Goal: Task Accomplishment & Management: Manage account settings

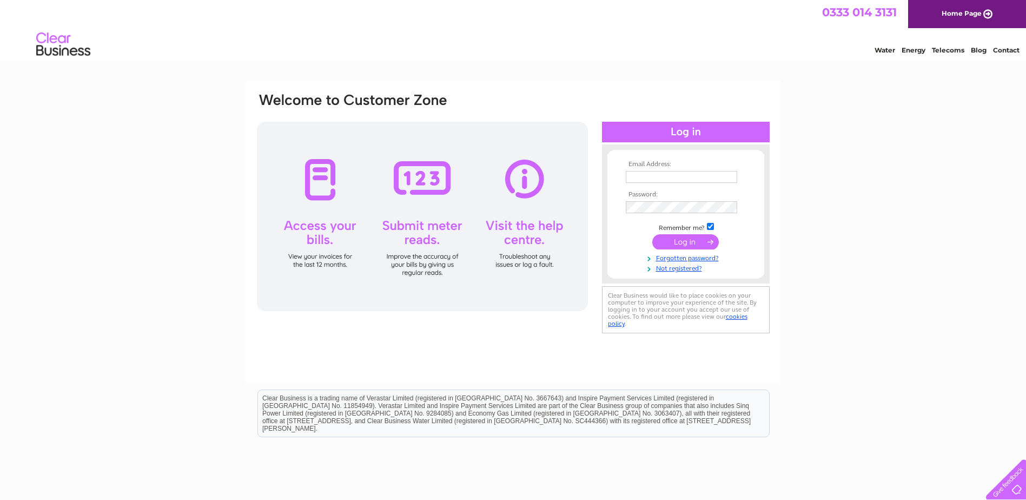
click at [649, 182] on input "text" at bounding box center [681, 177] width 111 height 12
type input "[EMAIL_ADDRESS][DOMAIN_NAME]"
click at [700, 240] on input "submit" at bounding box center [685, 242] width 67 height 15
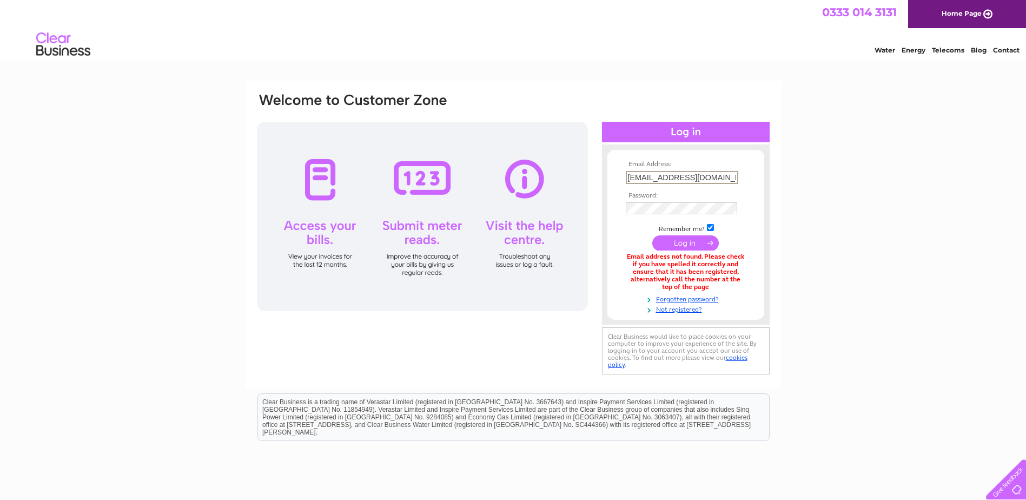
drag, startPoint x: 714, startPoint y: 180, endPoint x: 541, endPoint y: 175, distance: 173.1
click at [563, 184] on div "Email Address: operations@qpbc.org Password:" at bounding box center [513, 234] width 515 height 285
click at [667, 179] on input "text" at bounding box center [682, 177] width 113 height 13
paste input "rod@qpbc.org"
type input "rod@qpbc.org"
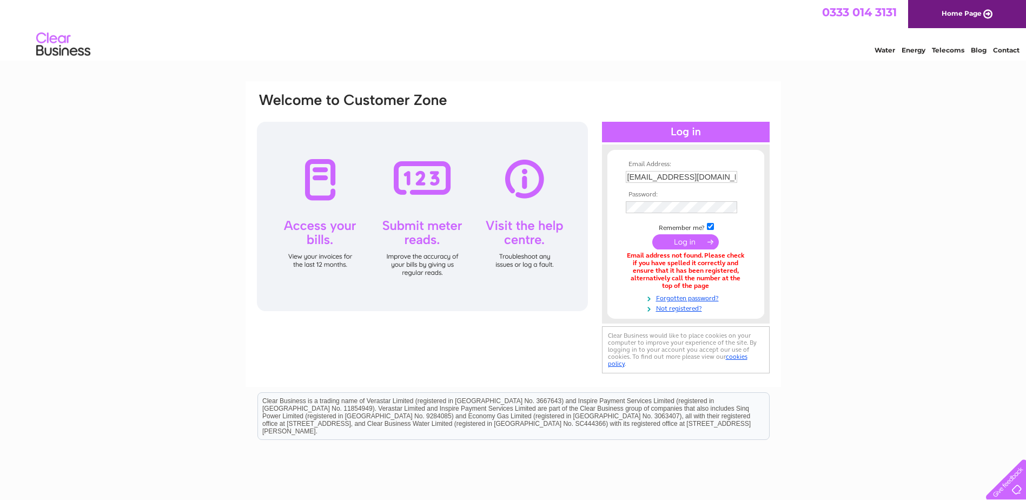
click at [674, 241] on input "submit" at bounding box center [685, 241] width 67 height 15
drag, startPoint x: 678, startPoint y: 252, endPoint x: 703, endPoint y: 284, distance: 41.7
click at [703, 284] on div "Email address not found. Please check if you have spelled it correctly and ensu…" at bounding box center [686, 270] width 120 height 37
click at [687, 294] on link "Forgotten password?" at bounding box center [687, 297] width 123 height 10
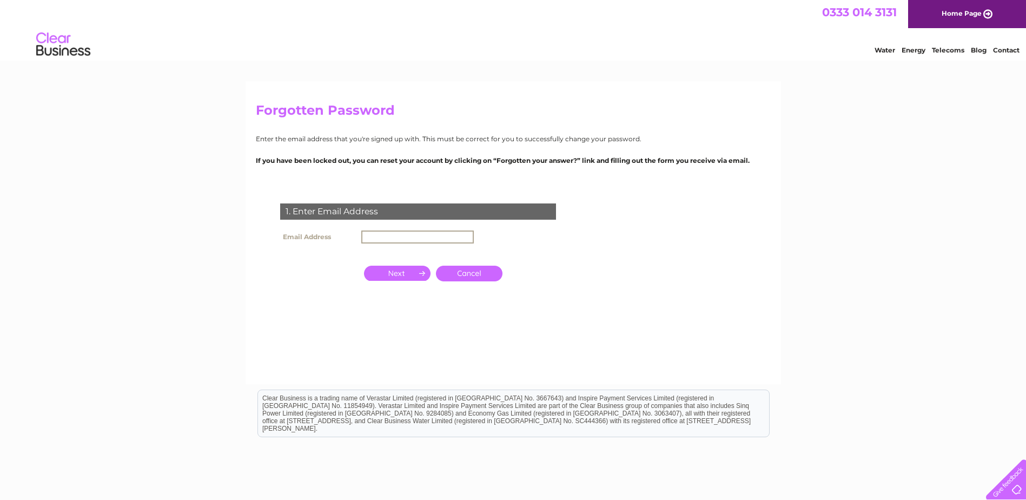
click at [444, 236] on input "text" at bounding box center [417, 236] width 113 height 13
type input "[EMAIL_ADDRESS][DOMAIN_NAME]"
click at [407, 270] on input "button" at bounding box center [397, 273] width 67 height 15
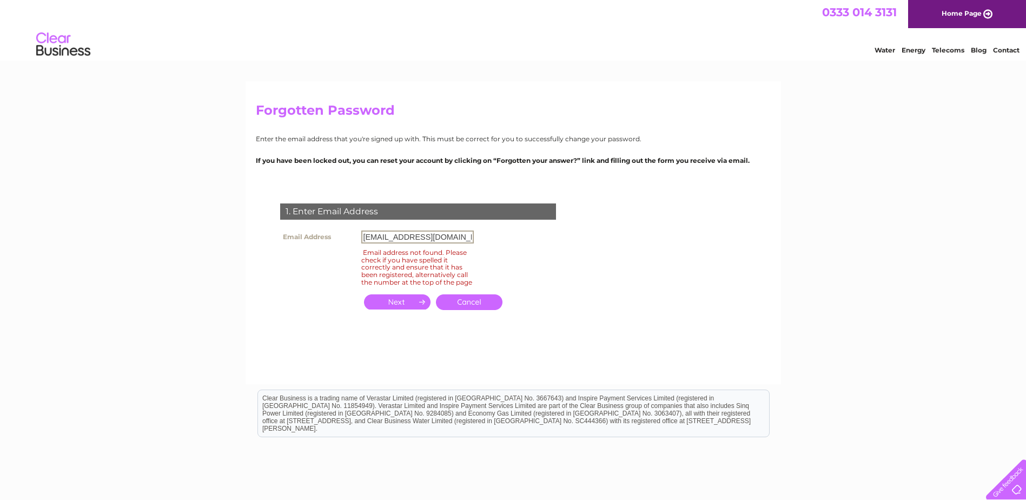
drag, startPoint x: 454, startPoint y: 231, endPoint x: 335, endPoint y: 235, distance: 118.5
click at [335, 235] on tr "Email Address operations@qpbc.org" at bounding box center [376, 237] width 199 height 18
type input "rod@qpbc.org"
click at [385, 309] on input "button" at bounding box center [397, 301] width 67 height 15
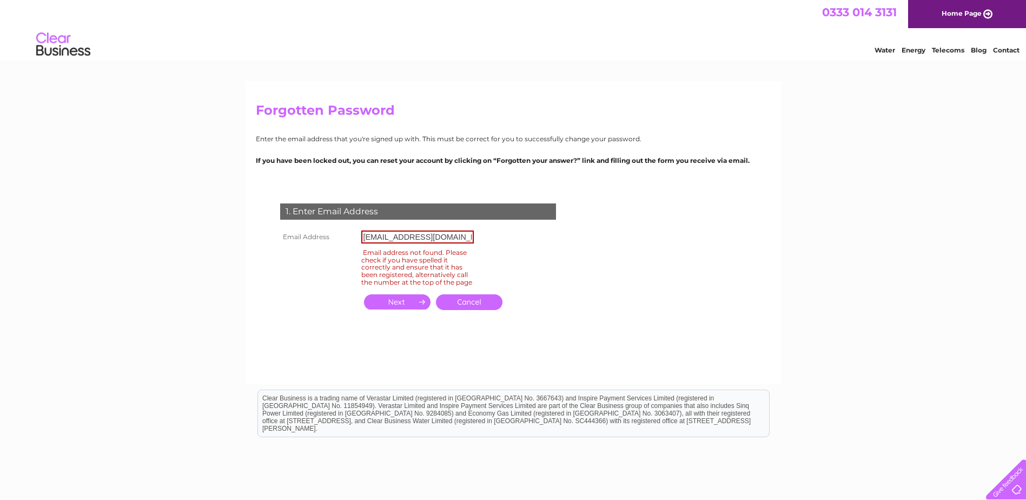
click at [499, 276] on div "1. Enter Email Address Email Address rod@qpbc.org Email address not found. Plea…" at bounding box center [420, 263] width 329 height 141
click at [475, 309] on link "Cancel" at bounding box center [469, 302] width 67 height 16
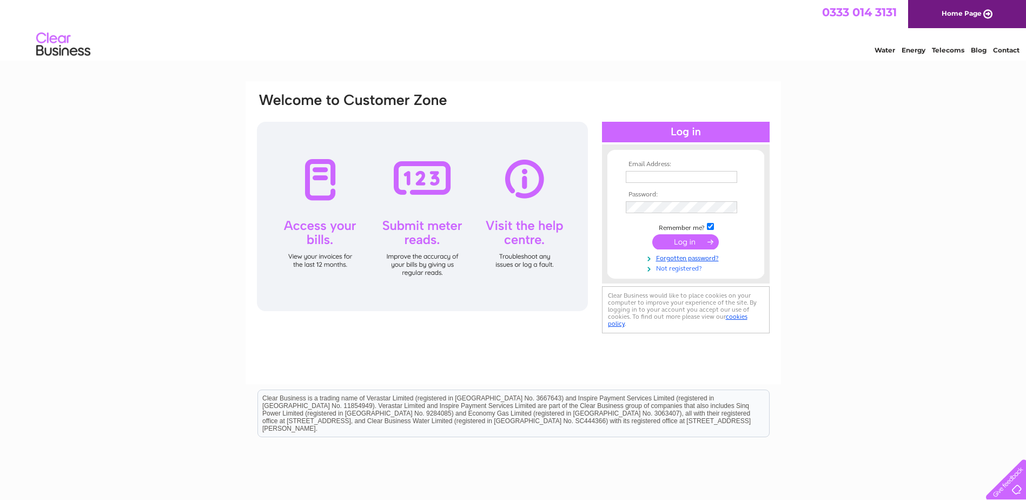
click at [681, 268] on link "Not registered?" at bounding box center [687, 267] width 123 height 10
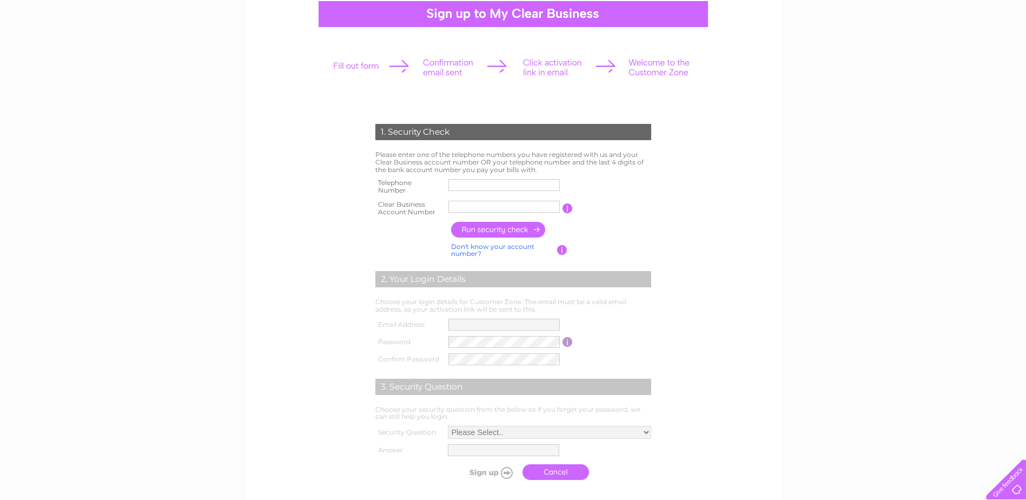
scroll to position [108, 0]
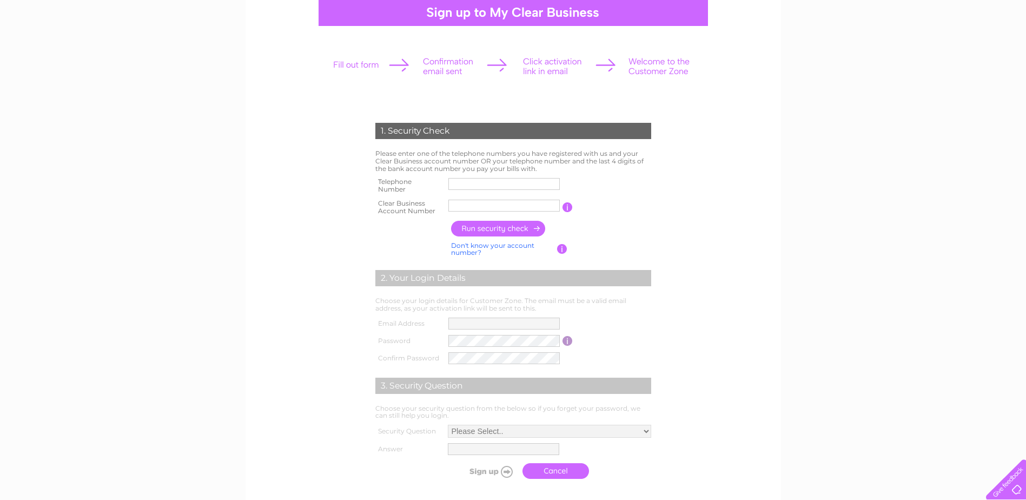
click at [504, 189] on input "text" at bounding box center [503, 184] width 111 height 12
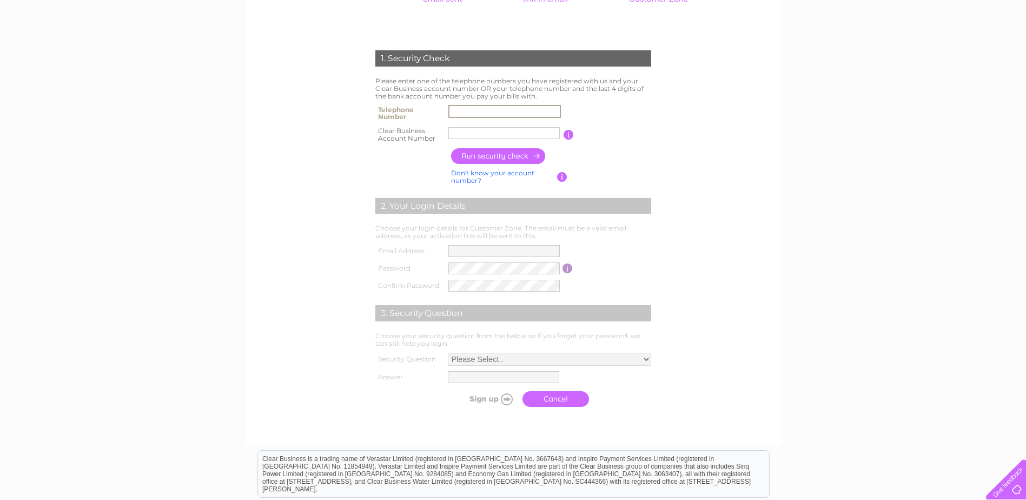
scroll to position [162, 0]
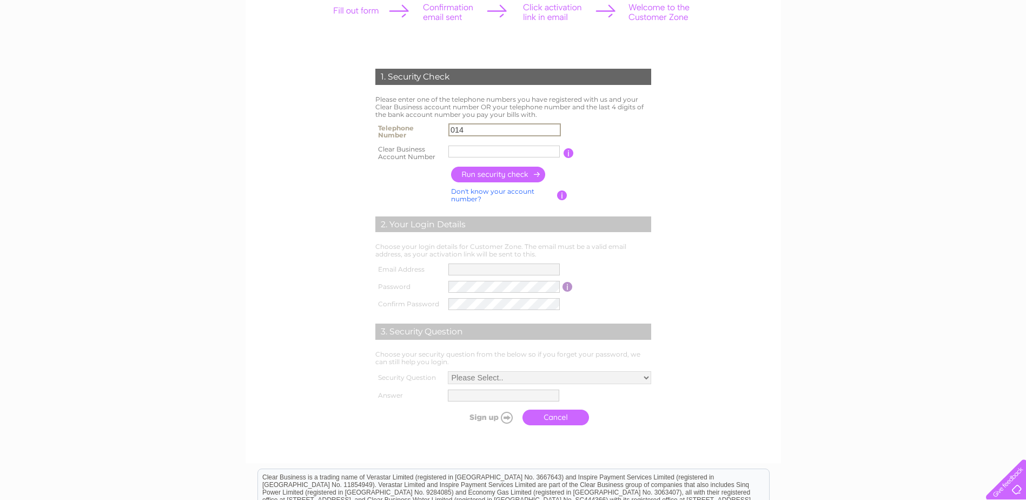
type input "014"
click at [459, 153] on input "text" at bounding box center [504, 151] width 113 height 13
click at [476, 147] on input "text" at bounding box center [504, 151] width 113 height 13
paste input "CB1130258"
type input "CB1130258"
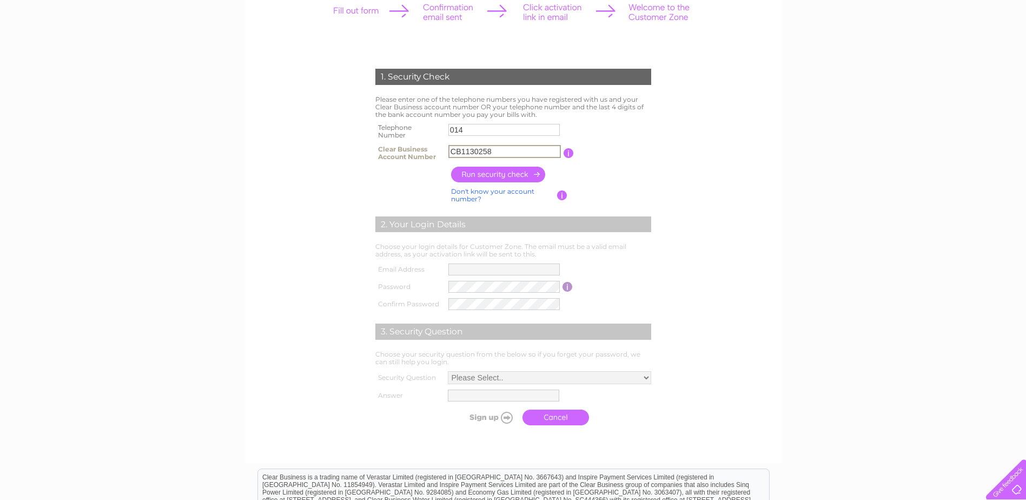
click at [489, 129] on input "014" at bounding box center [503, 130] width 111 height 12
type input "01414233962"
click at [517, 173] on input "button" at bounding box center [498, 175] width 95 height 16
type input "op********@qp******"
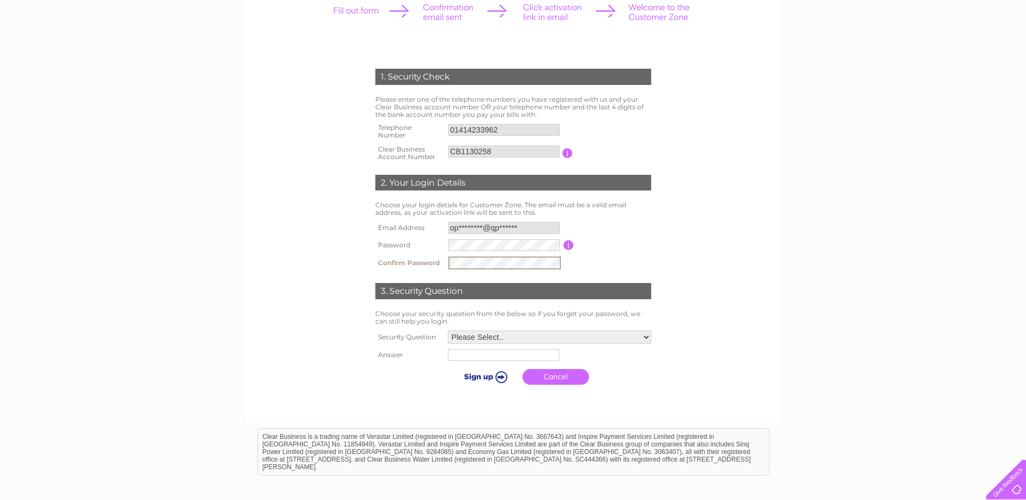
click at [502, 339] on select "Please Select.. In what town or city was your first job? In what town or city d…" at bounding box center [549, 336] width 203 height 13
select select "3"
click at [447, 330] on select "Please Select.. In what town or city was your first job? In what town or city d…" at bounding box center [549, 336] width 204 height 14
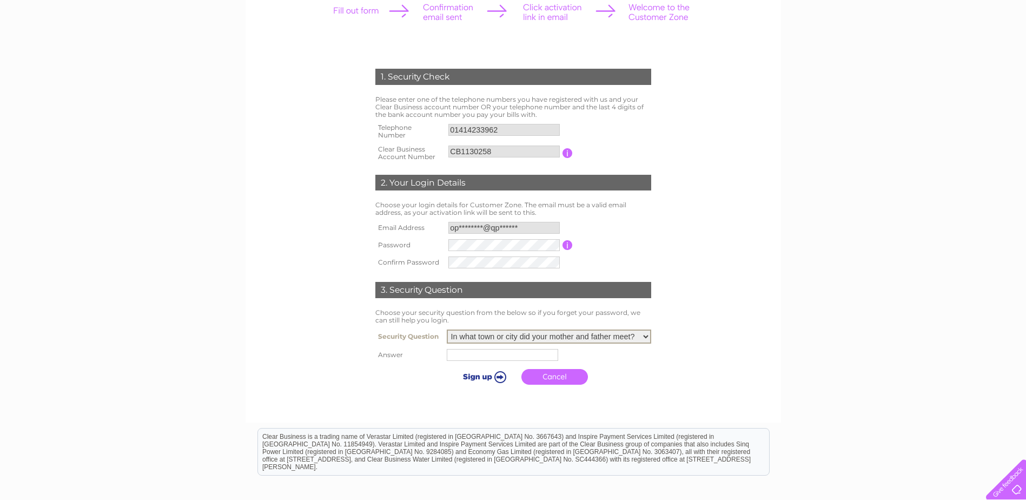
click at [517, 351] on input "text" at bounding box center [502, 355] width 111 height 12
type input "Aix Les Bains"
click at [497, 375] on input "submit" at bounding box center [484, 376] width 67 height 15
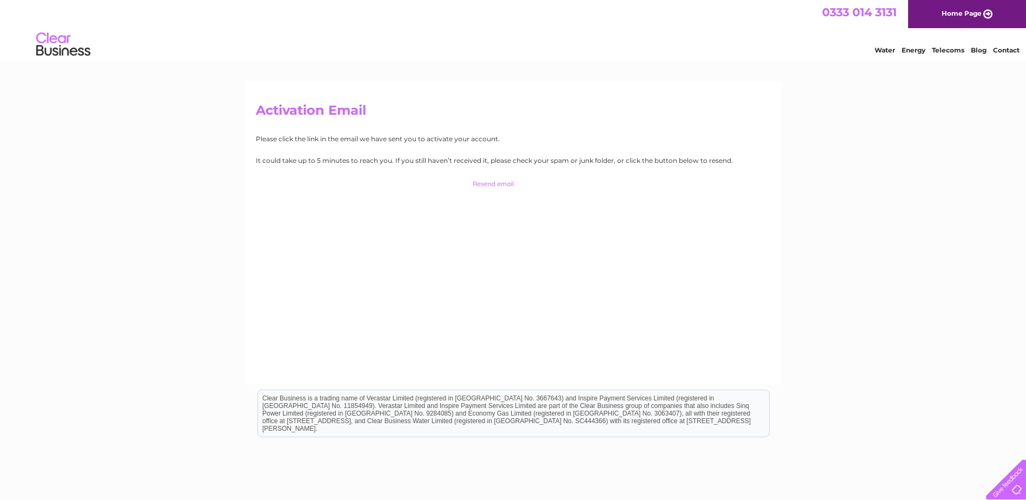
click at [936, 14] on link "Home Page" at bounding box center [967, 14] width 118 height 28
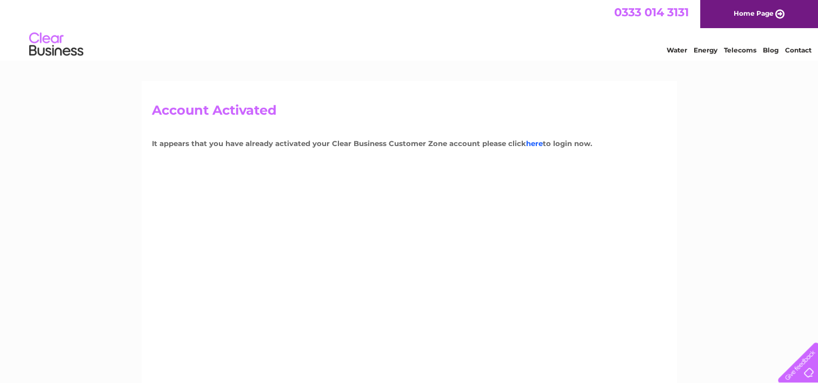
click at [533, 145] on link "here" at bounding box center [534, 143] width 17 height 9
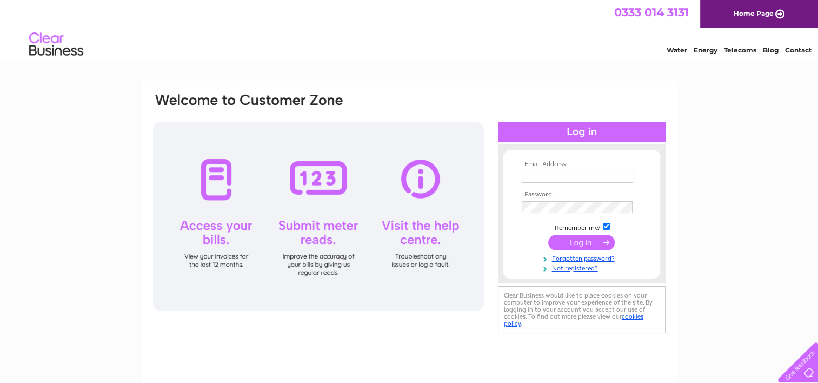
click at [551, 175] on input "text" at bounding box center [577, 177] width 111 height 12
type input "operations@qpbc.org"
click at [584, 241] on input "submit" at bounding box center [581, 242] width 67 height 15
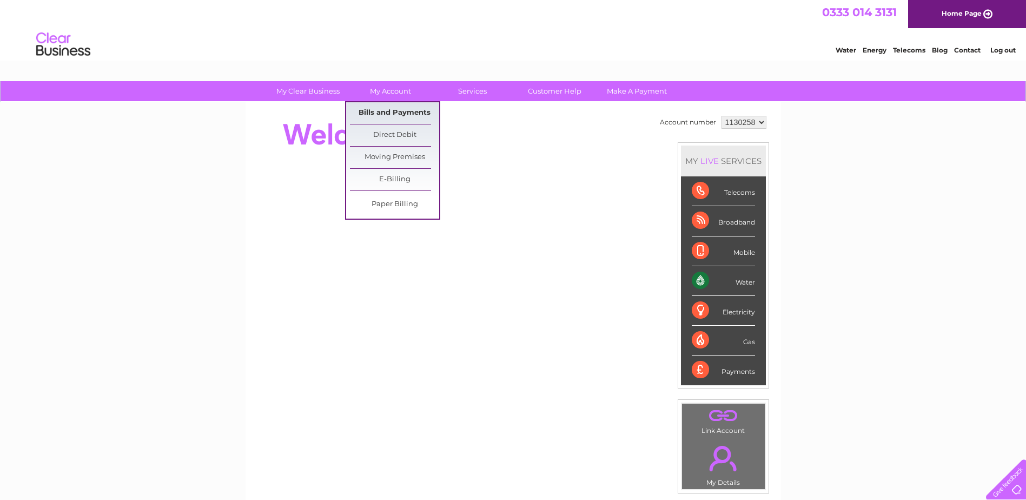
click at [400, 115] on link "Bills and Payments" at bounding box center [394, 113] width 89 height 22
click at [398, 98] on link "My Account" at bounding box center [390, 91] width 89 height 20
click at [391, 110] on link "Bills and Payments" at bounding box center [394, 113] width 89 height 22
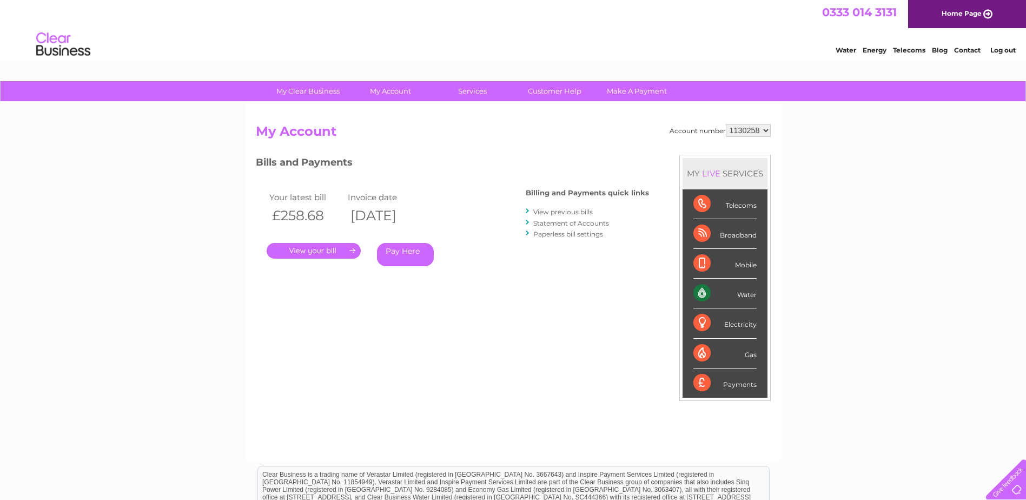
drag, startPoint x: 387, startPoint y: 216, endPoint x: 454, endPoint y: 221, distance: 67.8
click at [424, 221] on th "[DATE]" at bounding box center [384, 215] width 78 height 22
click at [329, 244] on link "." at bounding box center [314, 251] width 94 height 16
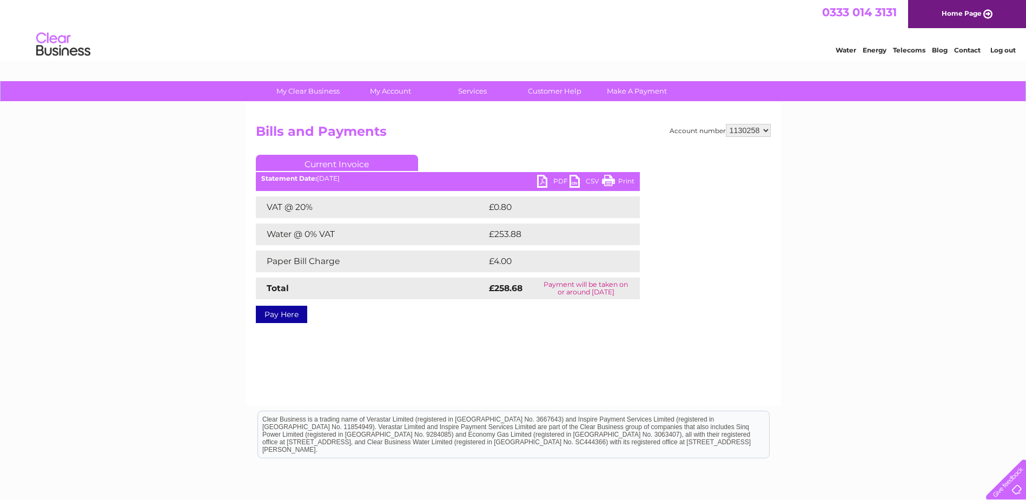
drag, startPoint x: 544, startPoint y: 287, endPoint x: 610, endPoint y: 294, distance: 66.4
click at [610, 294] on td "Payment will be taken on or around [DATE]" at bounding box center [585, 288] width 107 height 22
click at [610, 294] on td "Payment will be taken on or around 11 September 2025" at bounding box center [585, 288] width 107 height 22
click at [619, 177] on link "Print" at bounding box center [618, 183] width 32 height 16
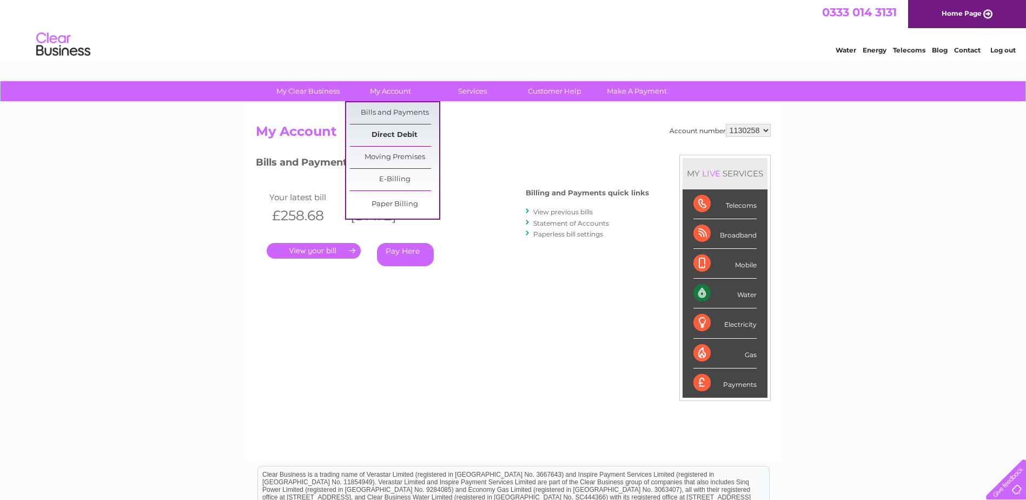
click at [391, 135] on link "Direct Debit" at bounding box center [394, 135] width 89 height 22
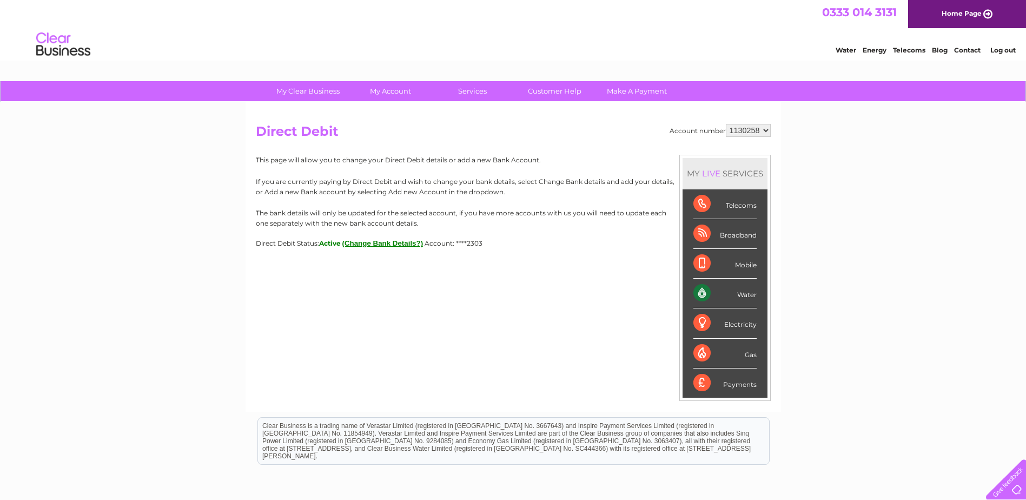
click at [394, 241] on button "(Change Bank Details?)" at bounding box center [382, 243] width 81 height 8
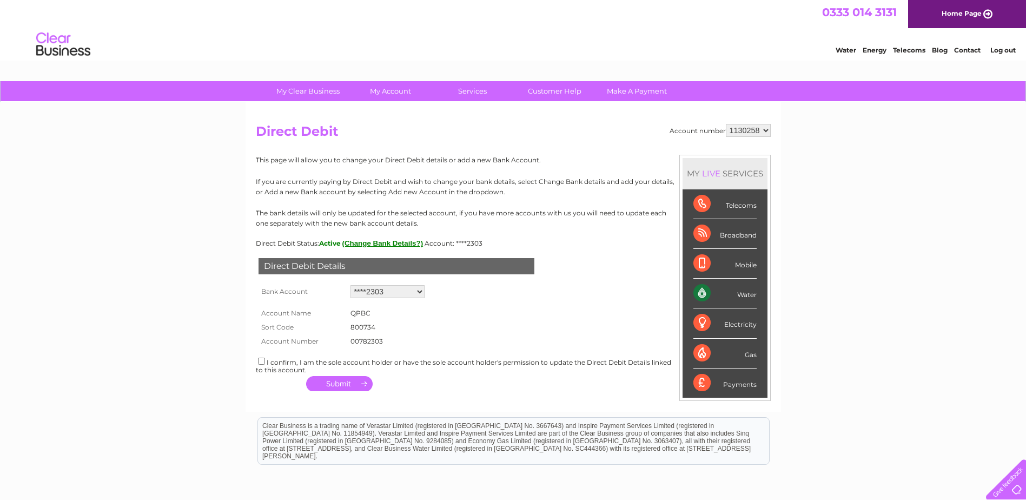
click at [398, 292] on select "Add new account ****2303" at bounding box center [387, 291] width 74 height 13
click at [492, 311] on form "Account Name QPBC Sort Code 800734 Account Number 00782303 1149662" at bounding box center [513, 324] width 515 height 47
click at [378, 292] on select "Add new account ****2303" at bounding box center [387, 291] width 74 height 13
select select "0"
click at [350, 285] on select "Add new account ****2303" at bounding box center [387, 291] width 74 height 13
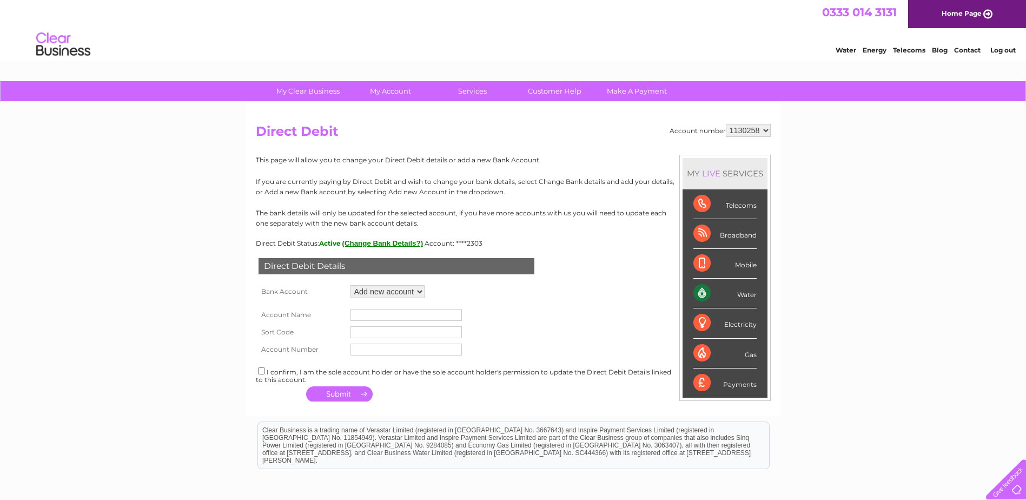
click at [383, 315] on input "text" at bounding box center [405, 315] width 111 height 12
type input "[GEOGRAPHIC_DATA][DEMOGRAPHIC_DATA] 2023"
click at [393, 329] on input "text" at bounding box center [405, 332] width 111 height 12
type input "80-22-60"
click at [399, 348] on input "text" at bounding box center [405, 349] width 111 height 12
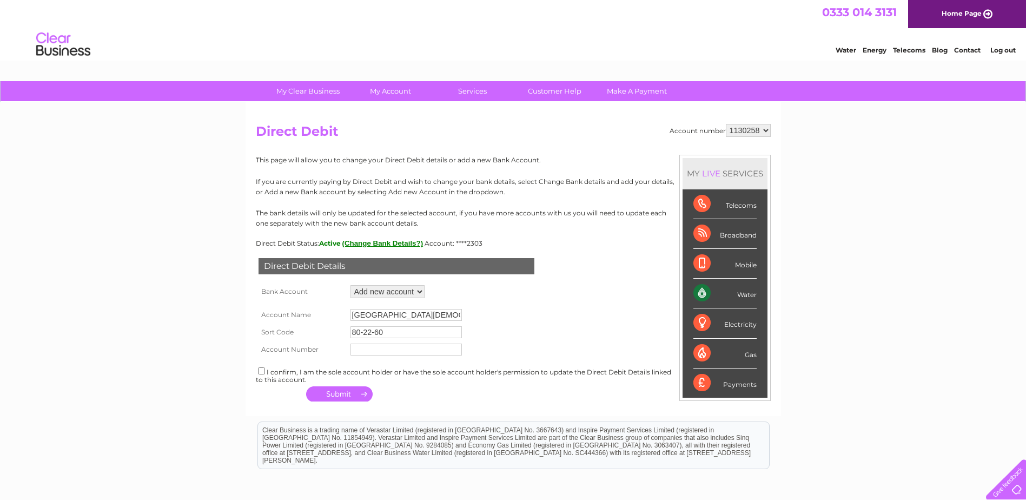
type input "27541269"
click at [260, 373] on input "checkbox" at bounding box center [261, 370] width 7 height 7
checkbox input "true"
click at [359, 394] on button "button" at bounding box center [339, 393] width 67 height 15
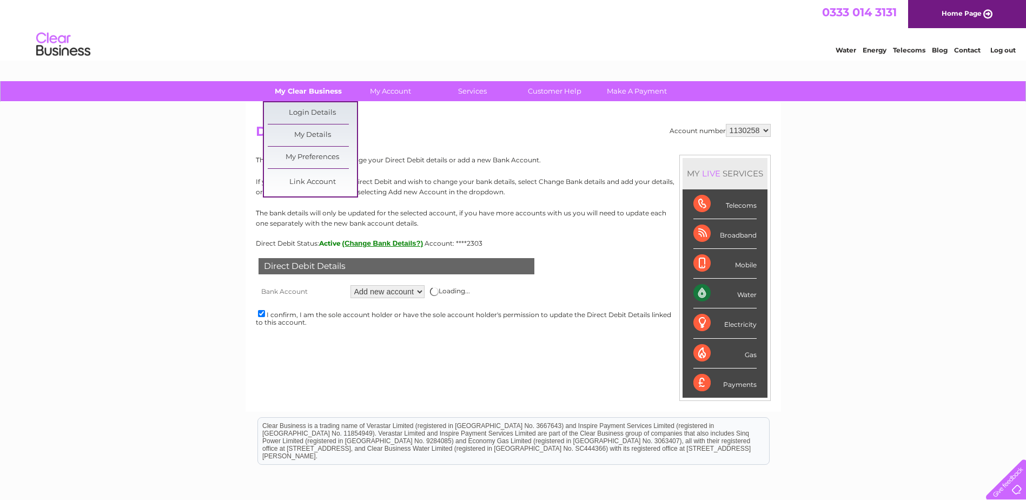
click at [313, 90] on link "My Clear Business" at bounding box center [307, 91] width 89 height 20
click at [308, 130] on link "My Details" at bounding box center [312, 135] width 89 height 22
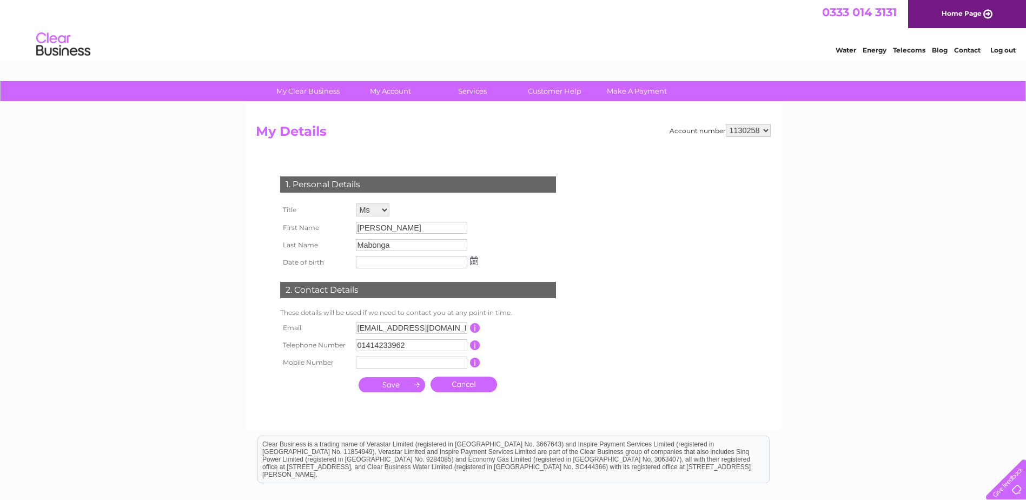
click at [384, 383] on input "submit" at bounding box center [392, 384] width 67 height 15
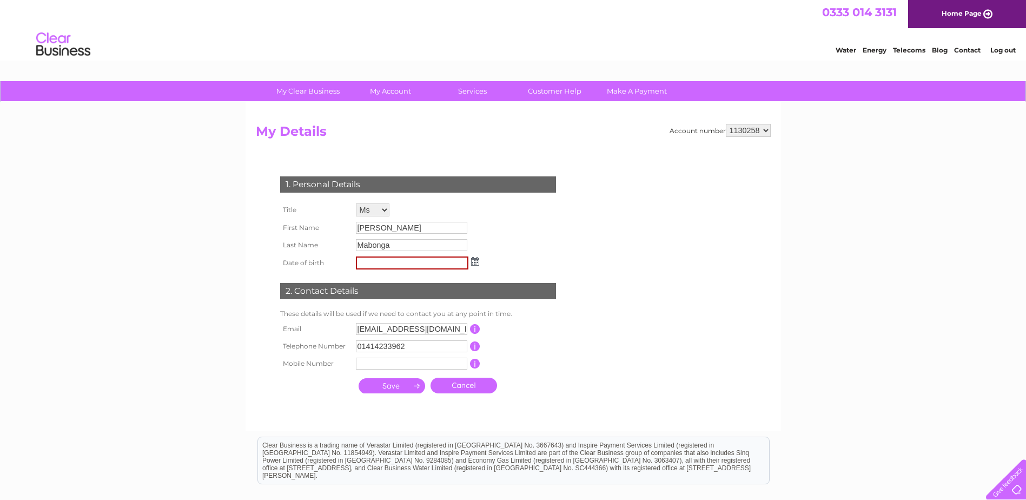
click at [477, 260] on img at bounding box center [475, 261] width 8 height 9
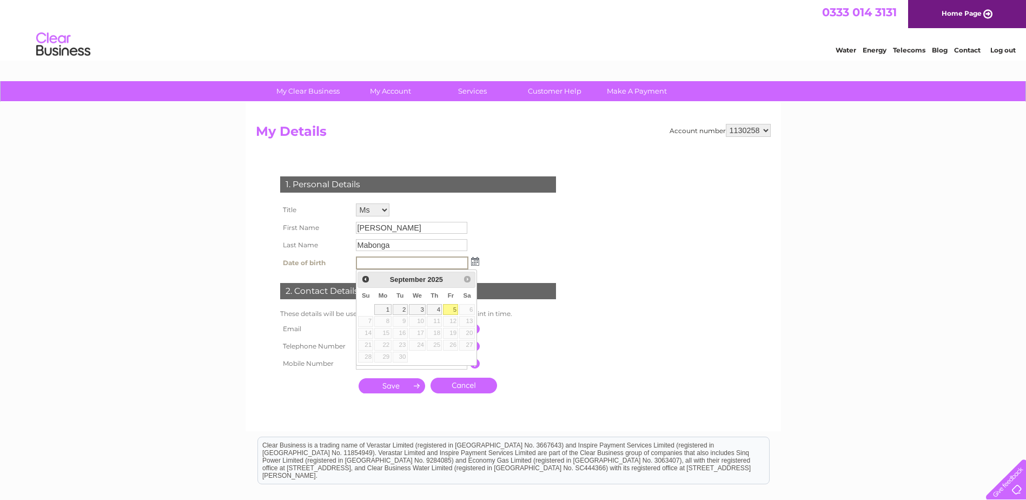
click at [467, 281] on div "Prev Next September 2025" at bounding box center [417, 280] width 118 height 16
click at [409, 278] on span "September" at bounding box center [408, 279] width 36 height 8
click at [364, 280] on span "Prev" at bounding box center [365, 279] width 9 height 9
click at [411, 281] on span "July" at bounding box center [408, 279] width 14 height 8
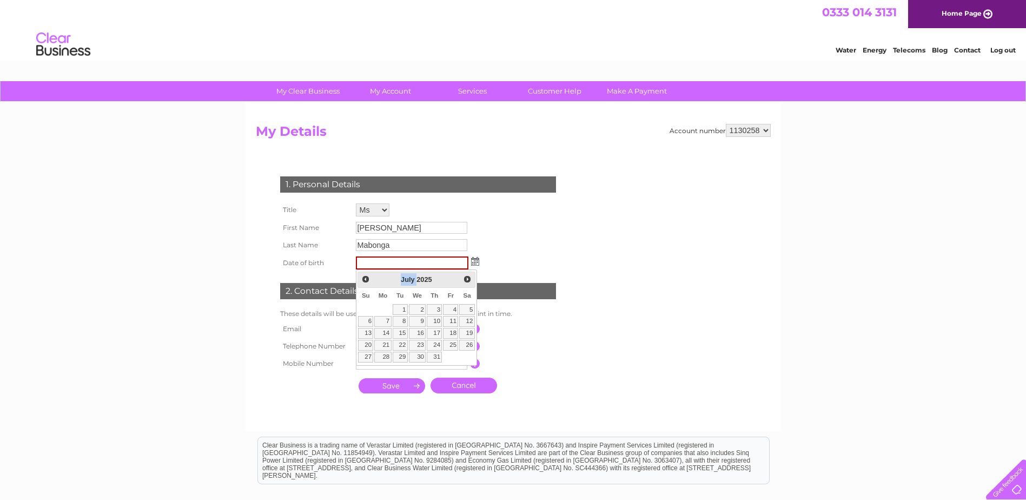
click at [411, 281] on span "July" at bounding box center [408, 279] width 14 height 8
click at [414, 280] on span "July" at bounding box center [408, 279] width 14 height 8
click at [423, 280] on span "2025" at bounding box center [423, 279] width 15 height 8
click at [520, 248] on div "1. Personal Details Title Mr Mrs Ms Miss Dr Rev Prof Other First Name Fiona Las…" at bounding box center [420, 282] width 329 height 233
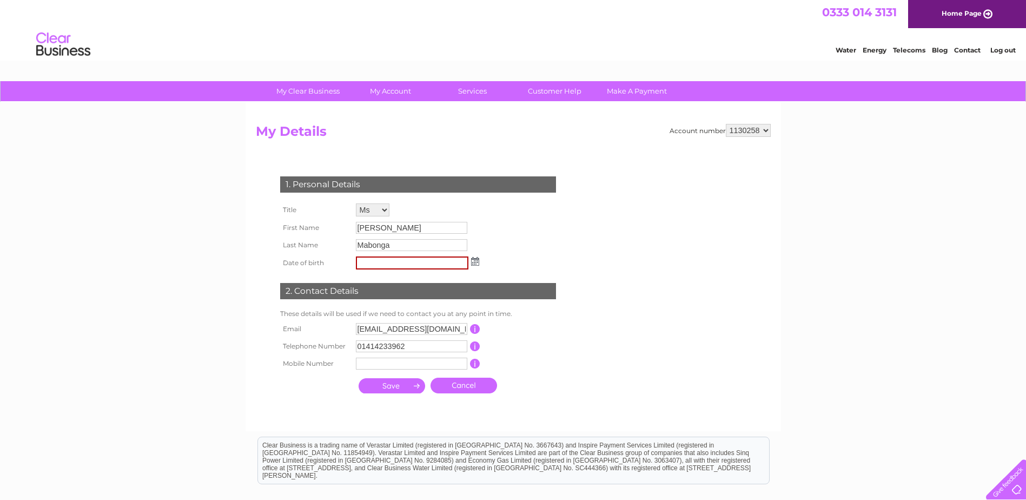
click at [454, 380] on link "Cancel" at bounding box center [464, 386] width 67 height 16
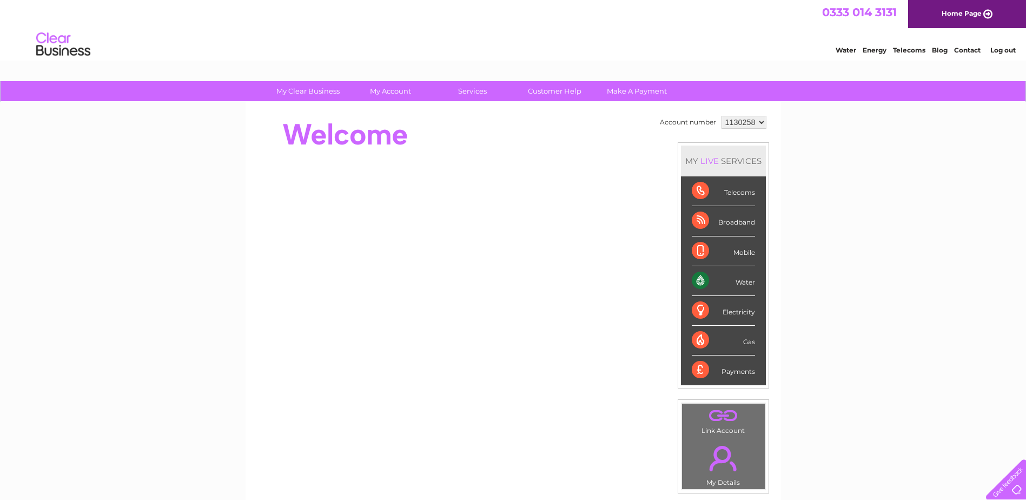
click at [958, 48] on link "Contact" at bounding box center [967, 50] width 27 height 8
